Goal: Information Seeking & Learning: Learn about a topic

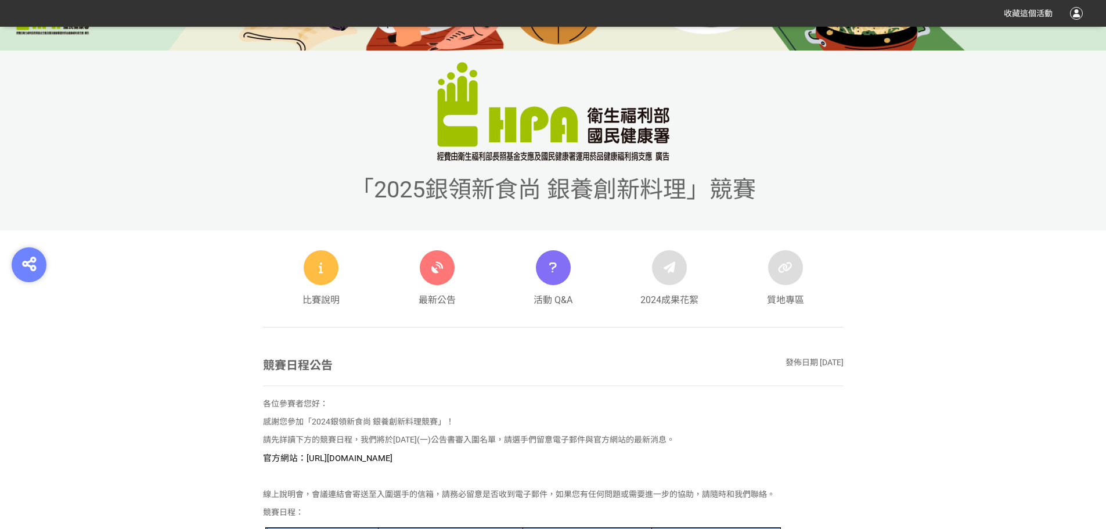
drag, startPoint x: 506, startPoint y: 461, endPoint x: 301, endPoint y: 458, distance: 204.5
click at [301, 458] on p "官方網站：[URL][DOMAIN_NAME]" at bounding box center [553, 458] width 581 height 13
copy span "[URL][DOMAIN_NAME]"
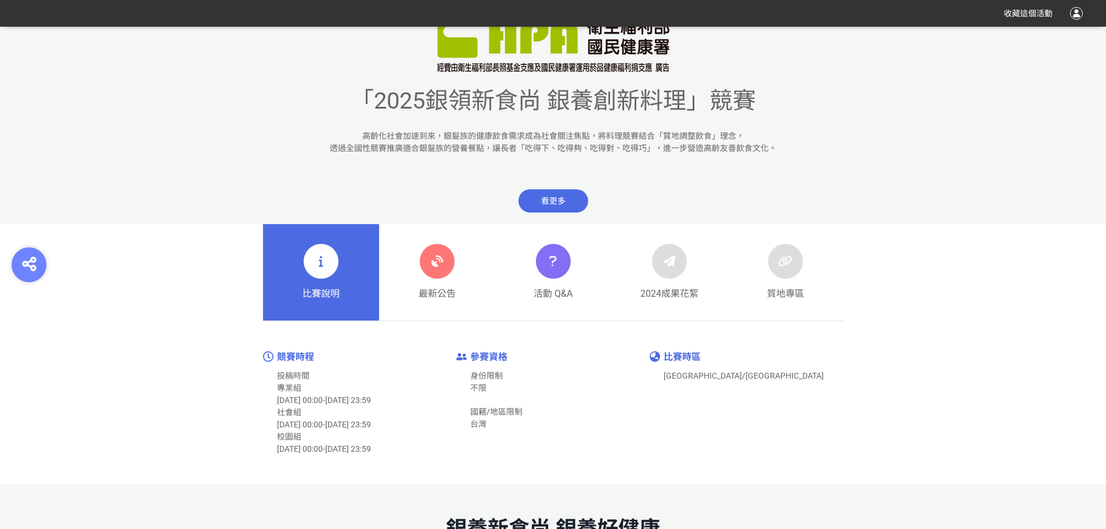
scroll to position [465, 0]
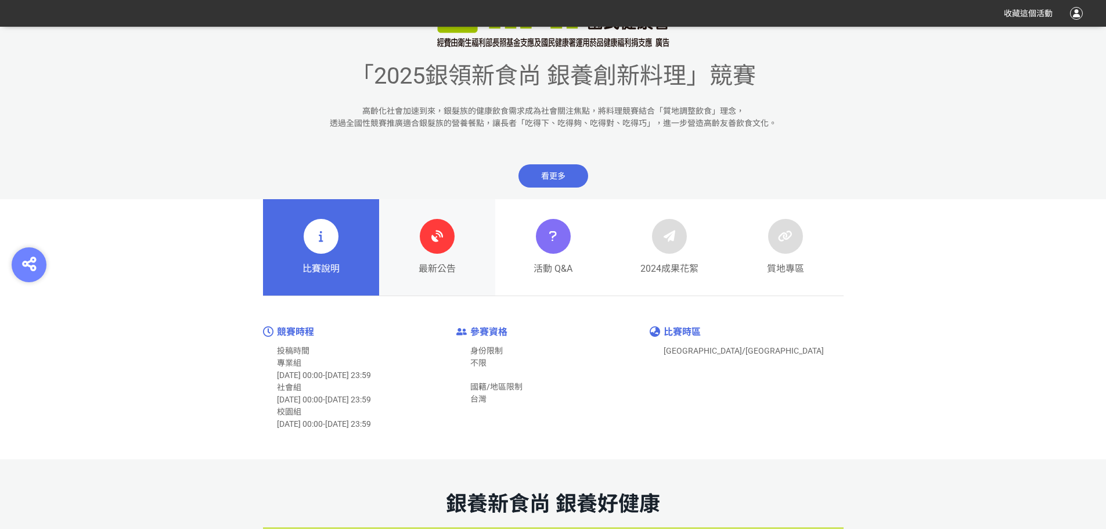
click at [449, 236] on div at bounding box center [437, 236] width 35 height 35
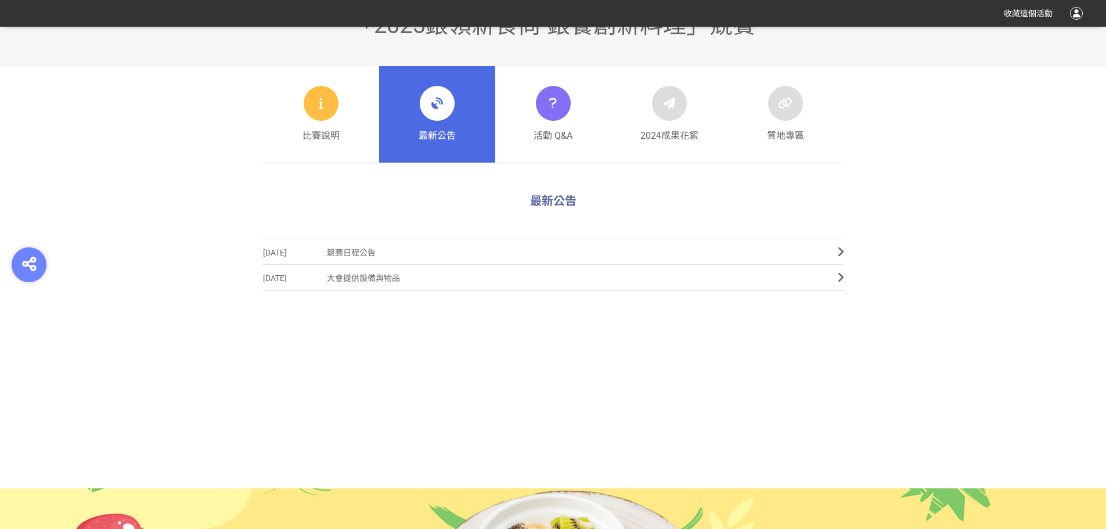
scroll to position [523, 0]
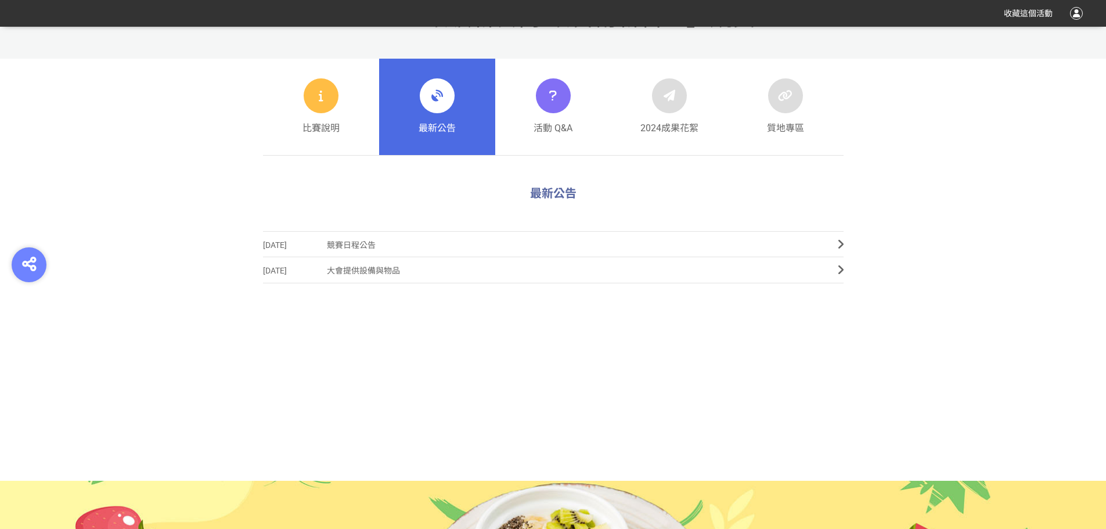
click at [1014, 125] on div "比賽說明 最新公告 活動 Q&A 2024成果花絮 質地專區" at bounding box center [553, 107] width 1106 height 97
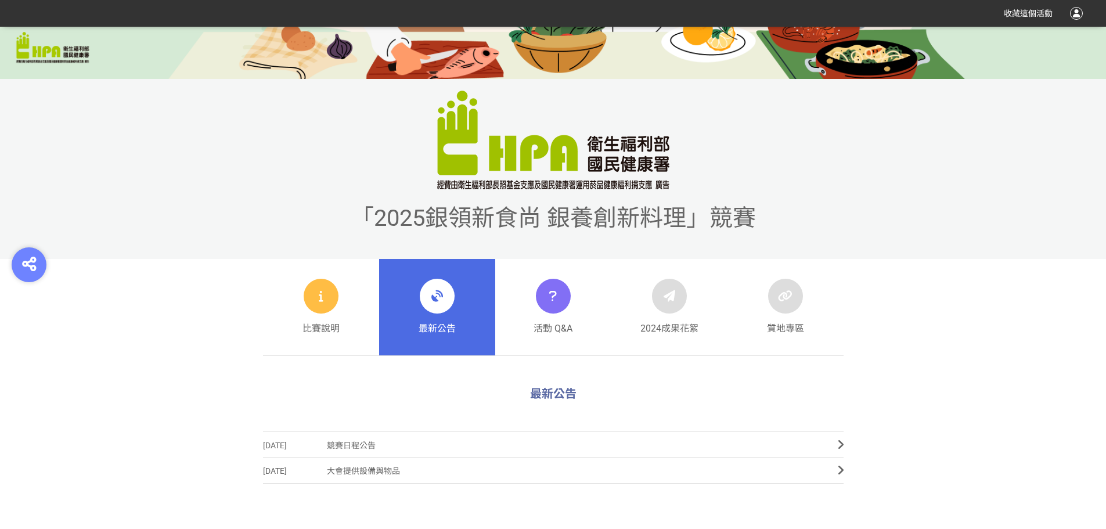
scroll to position [174, 0]
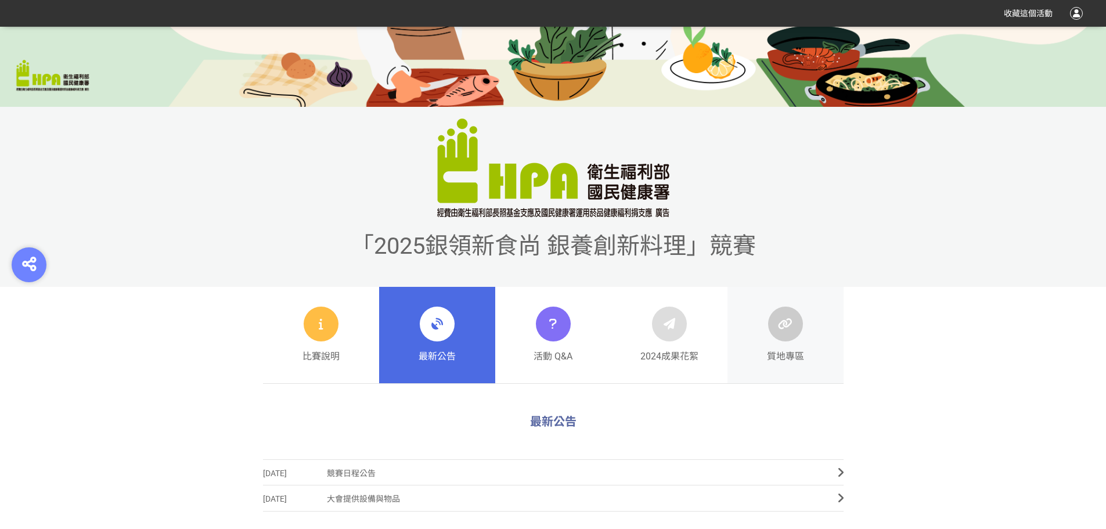
scroll to position [348, 0]
